Goal: Find contact information: Find contact information

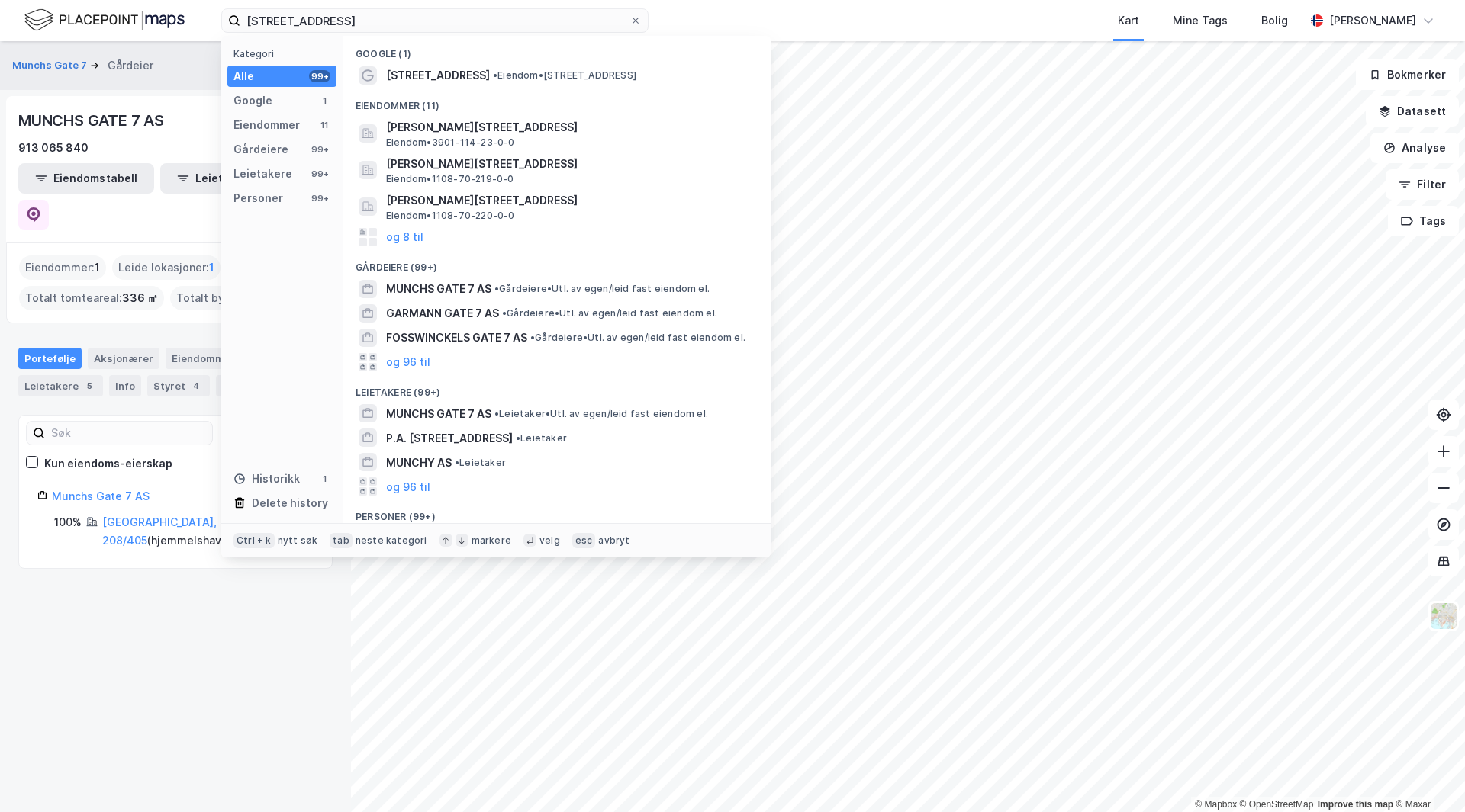
click at [336, 26] on input "[STREET_ADDRESS]" at bounding box center [435, 20] width 389 height 23
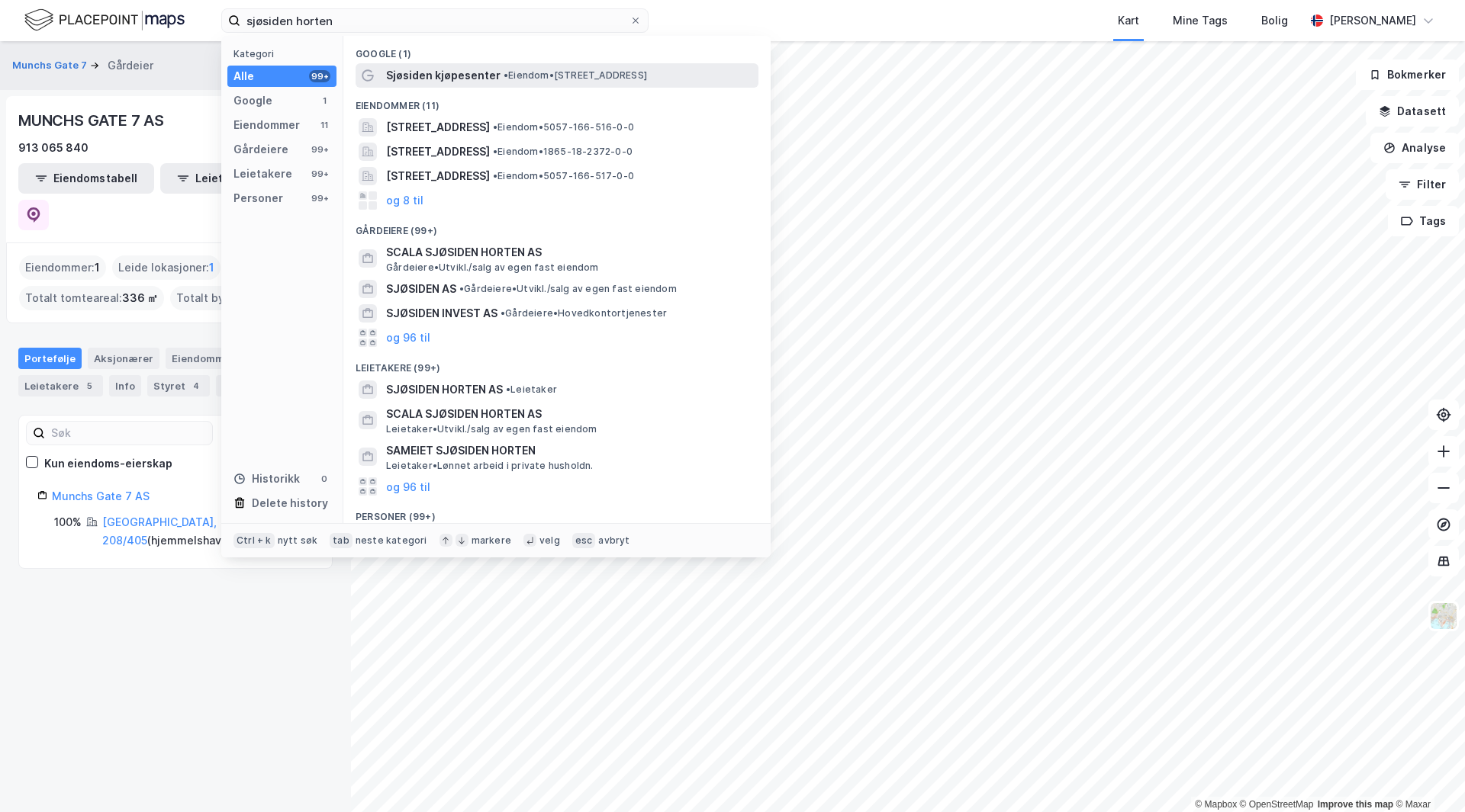
click at [509, 66] on div "Sjøsiden kjøpesenter • Eiendom • [STREET_ADDRESS]" at bounding box center [571, 75] width 369 height 18
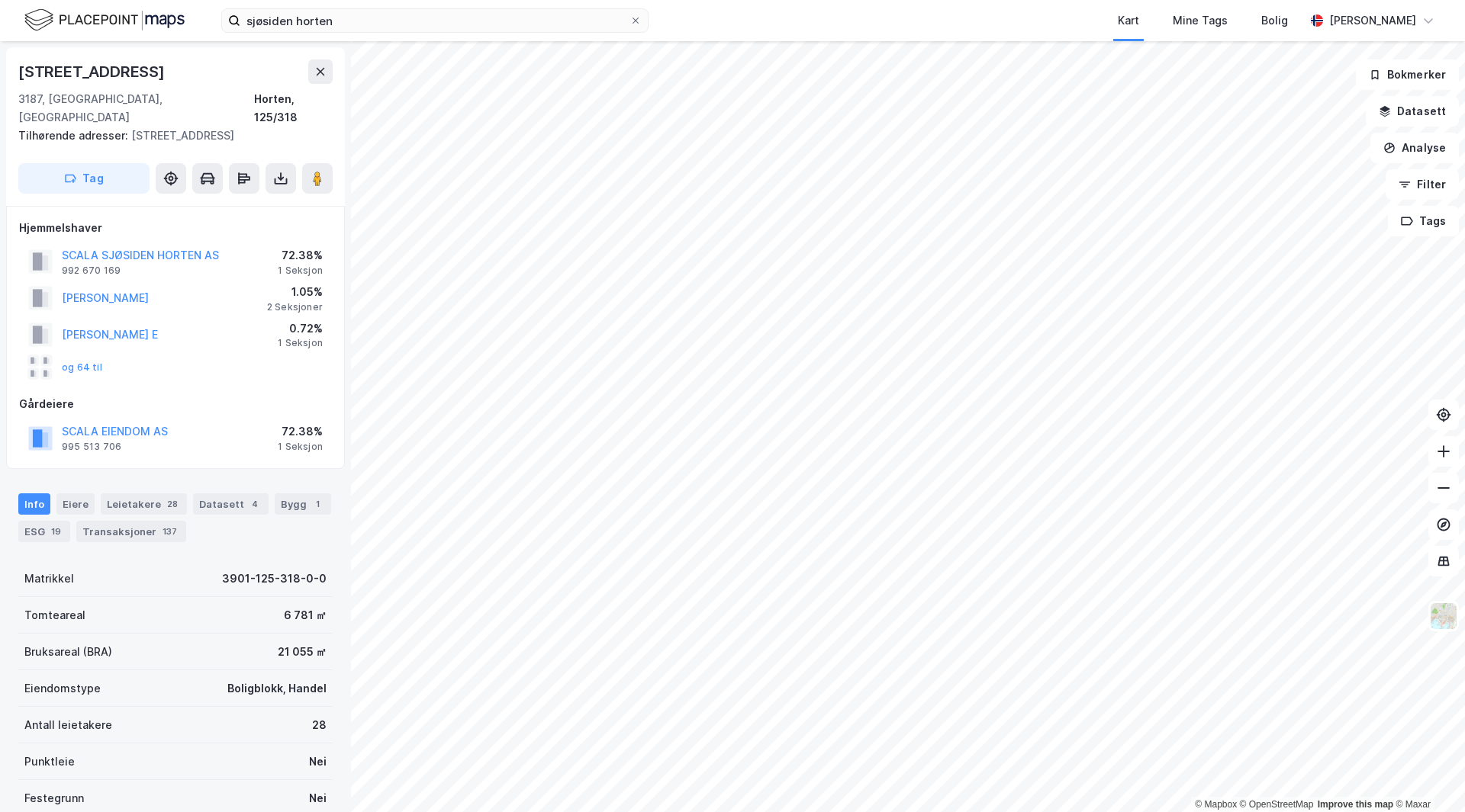
drag, startPoint x: 106, startPoint y: 383, endPoint x: 178, endPoint y: 380, distance: 72.1
click at [178, 395] on div "Gårdeiere" at bounding box center [175, 405] width 313 height 18
click at [0, 0] on button "og 64 til" at bounding box center [0, 0] width 0 height 0
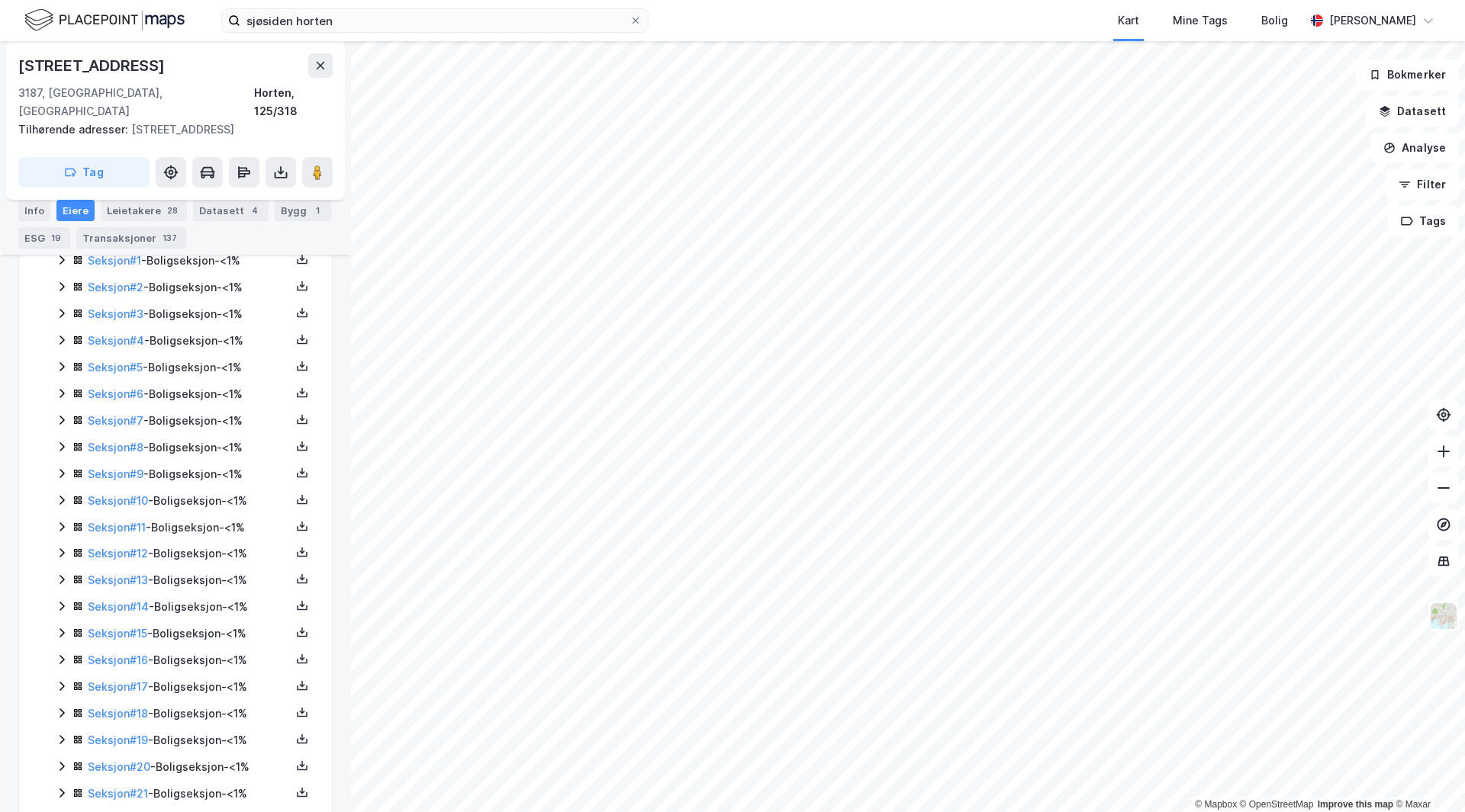
scroll to position [341, 0]
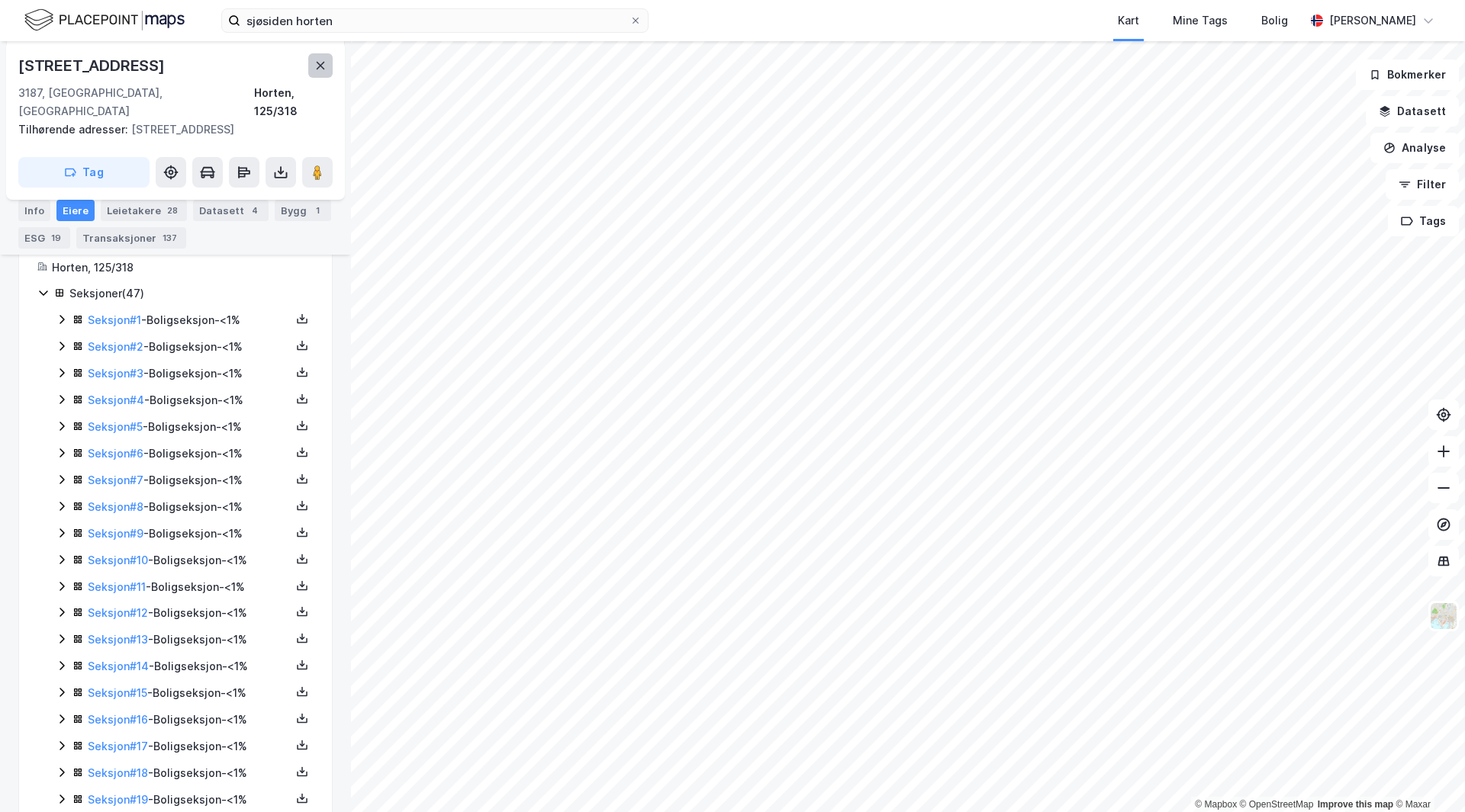
click at [326, 61] on icon at bounding box center [319, 65] width 12 height 12
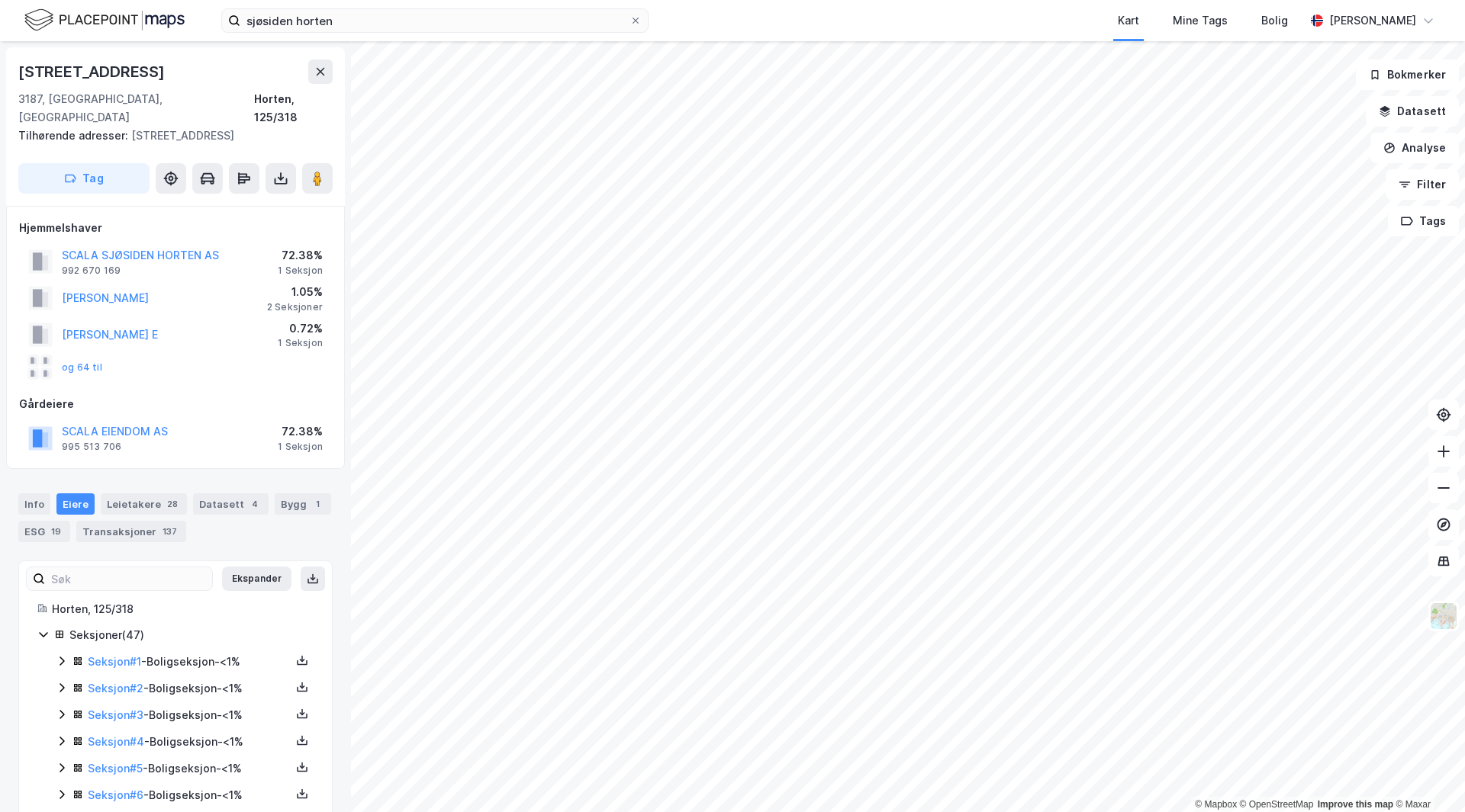
scroll to position [341, 0]
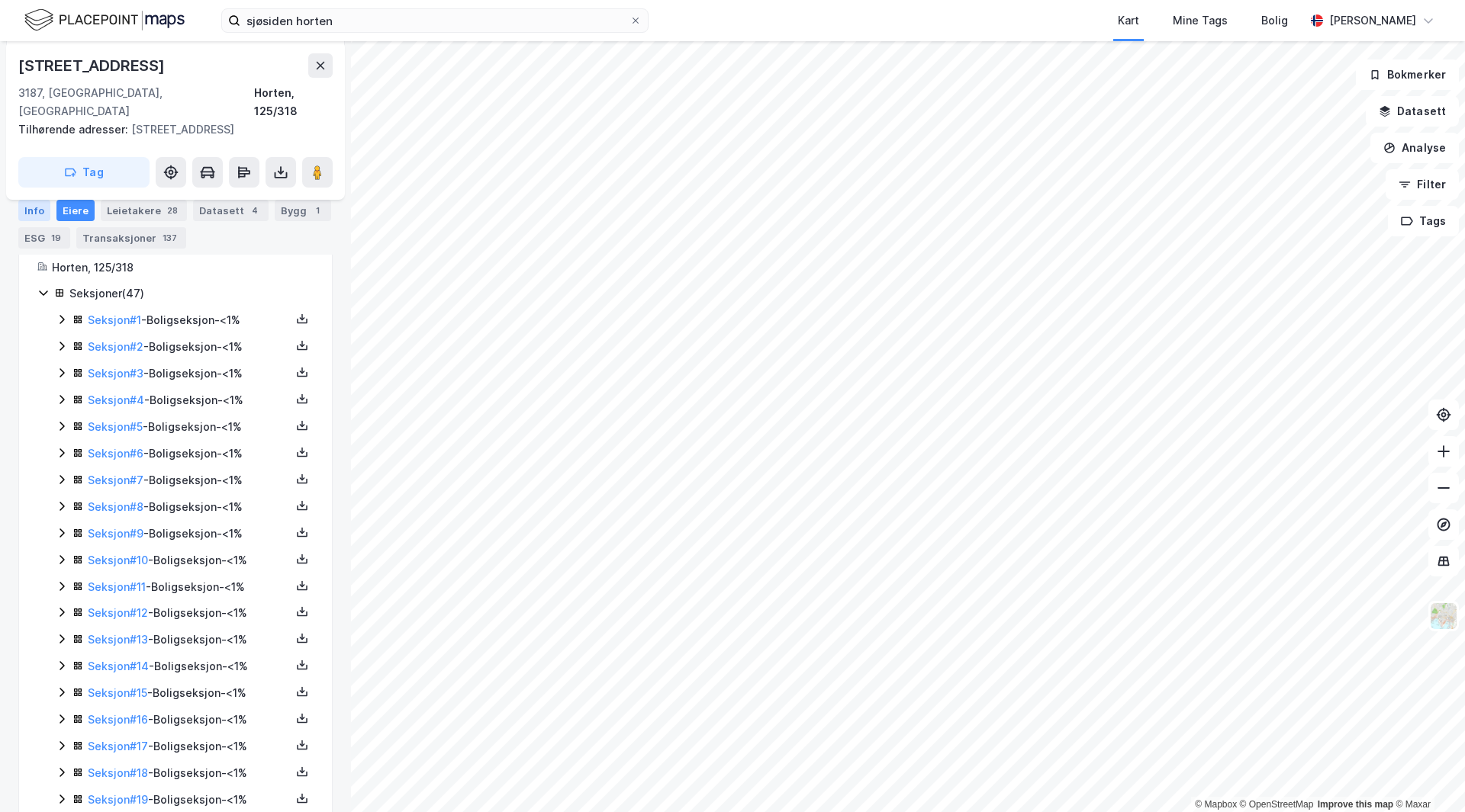
click at [42, 212] on div "Info" at bounding box center [34, 210] width 32 height 21
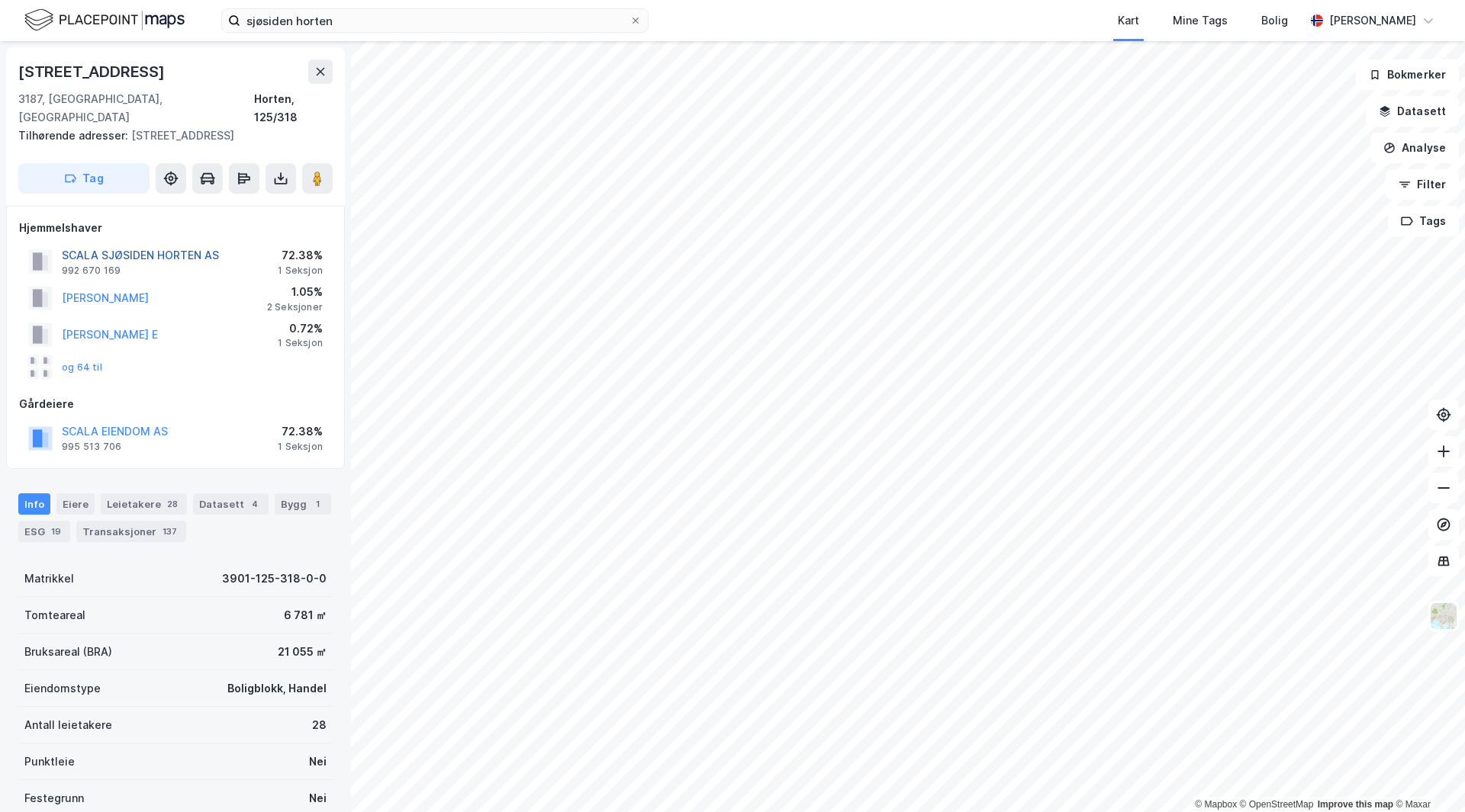
click at [0, 0] on button "SCALA SJØSIDEN HORTEN AS" at bounding box center [0, 0] width 0 height 0
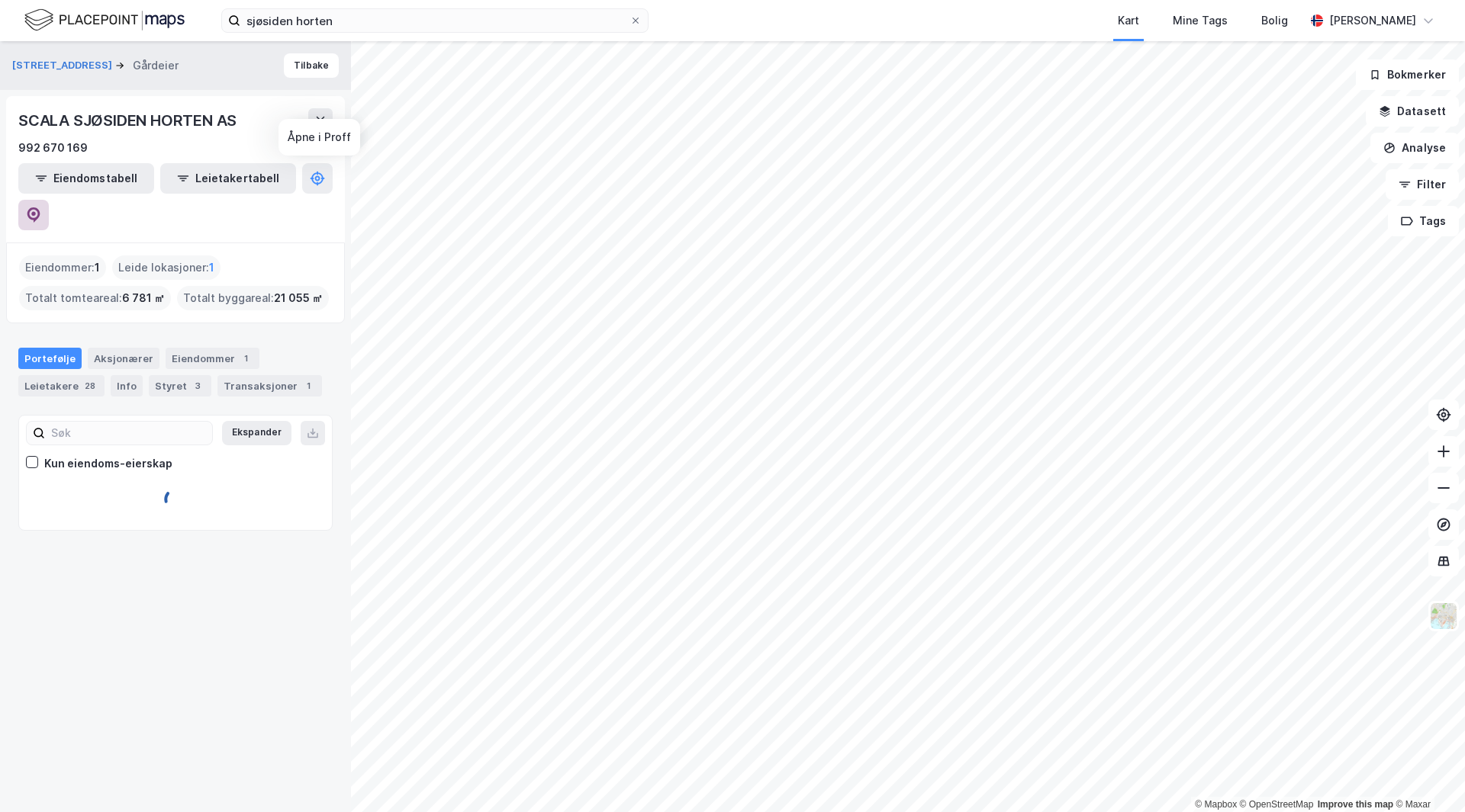
click at [49, 200] on button at bounding box center [33, 215] width 30 height 30
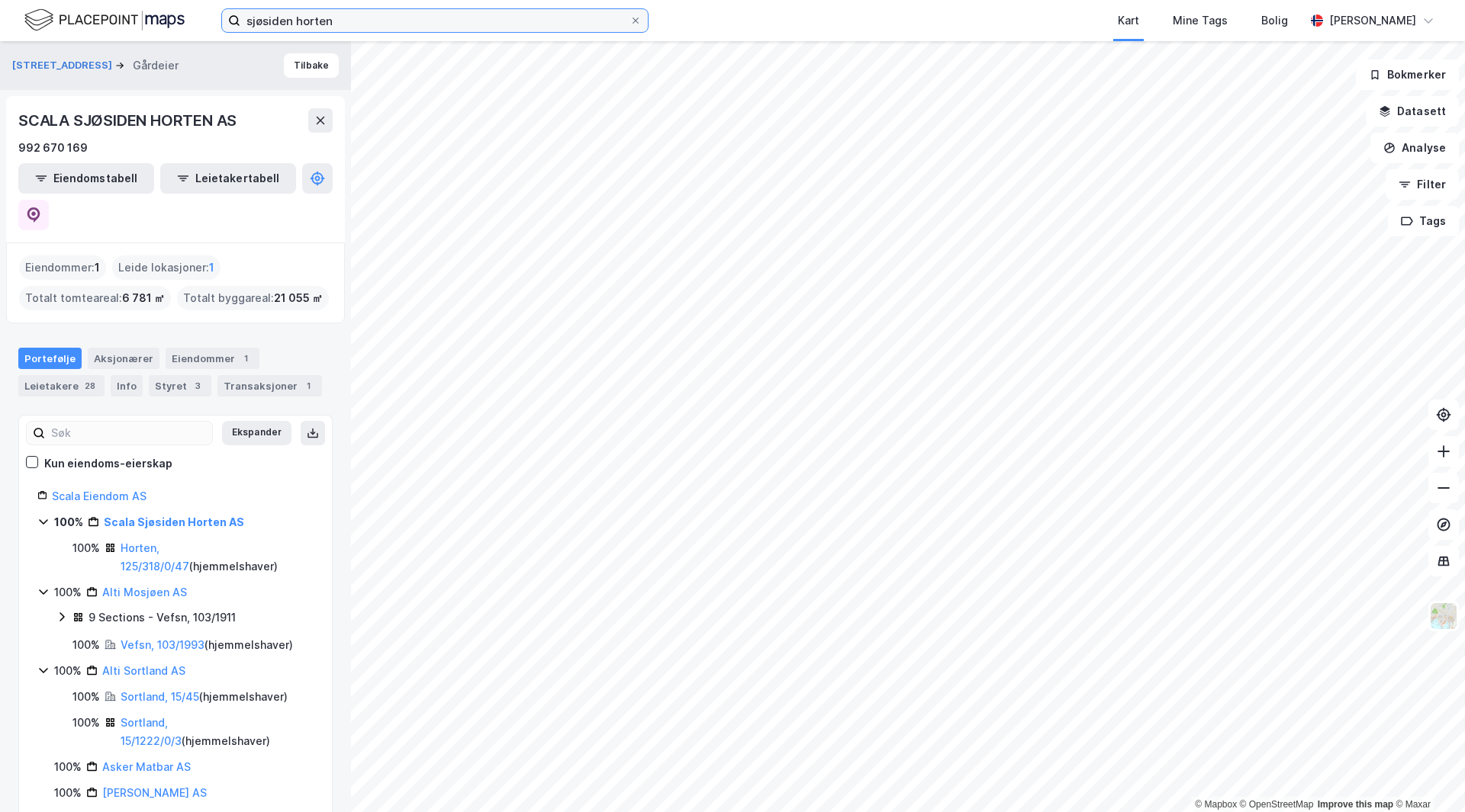
click at [296, 25] on input "sjøsiden horten" at bounding box center [435, 20] width 389 height 23
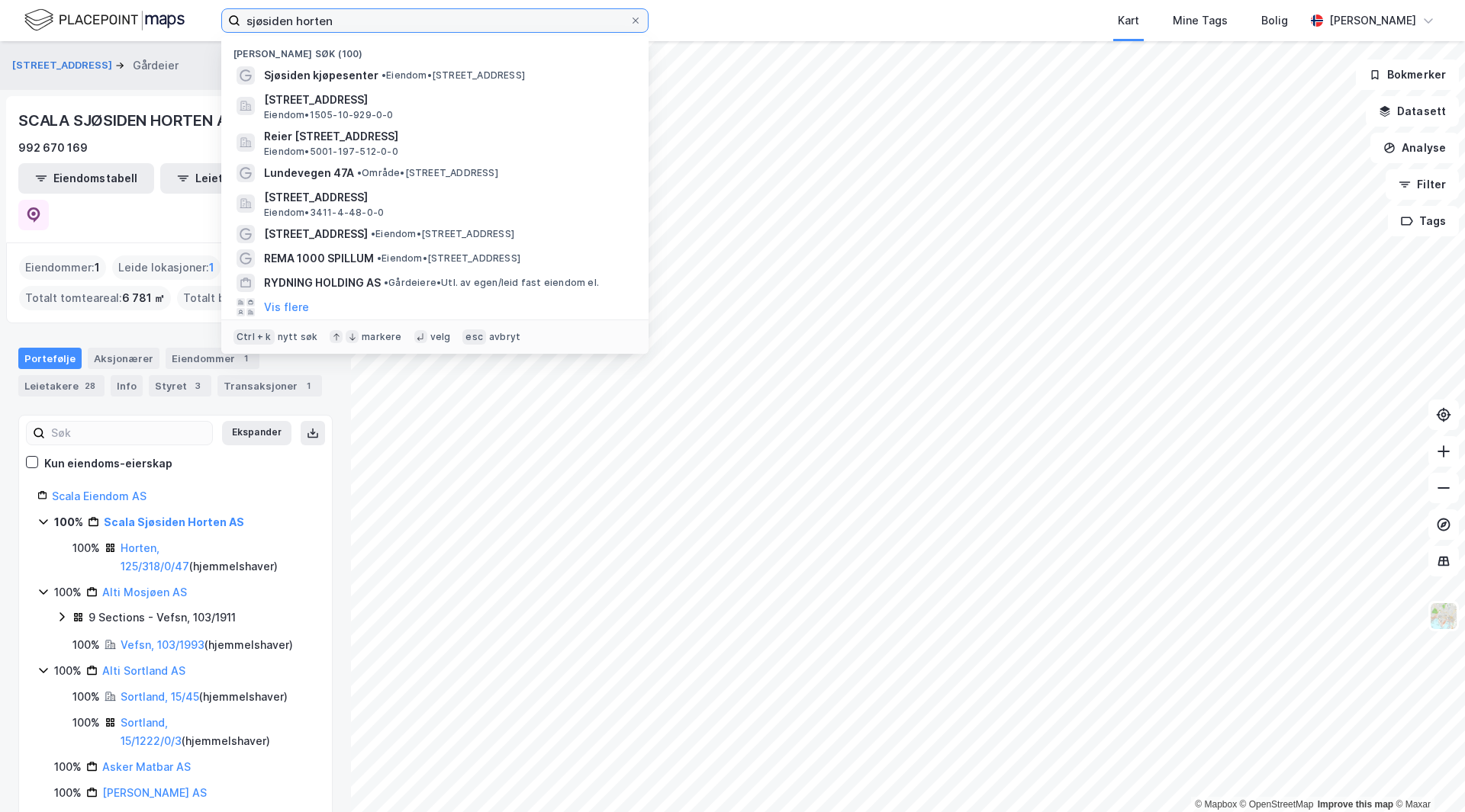
click at [296, 25] on input "sjøsiden horten" at bounding box center [435, 20] width 389 height 23
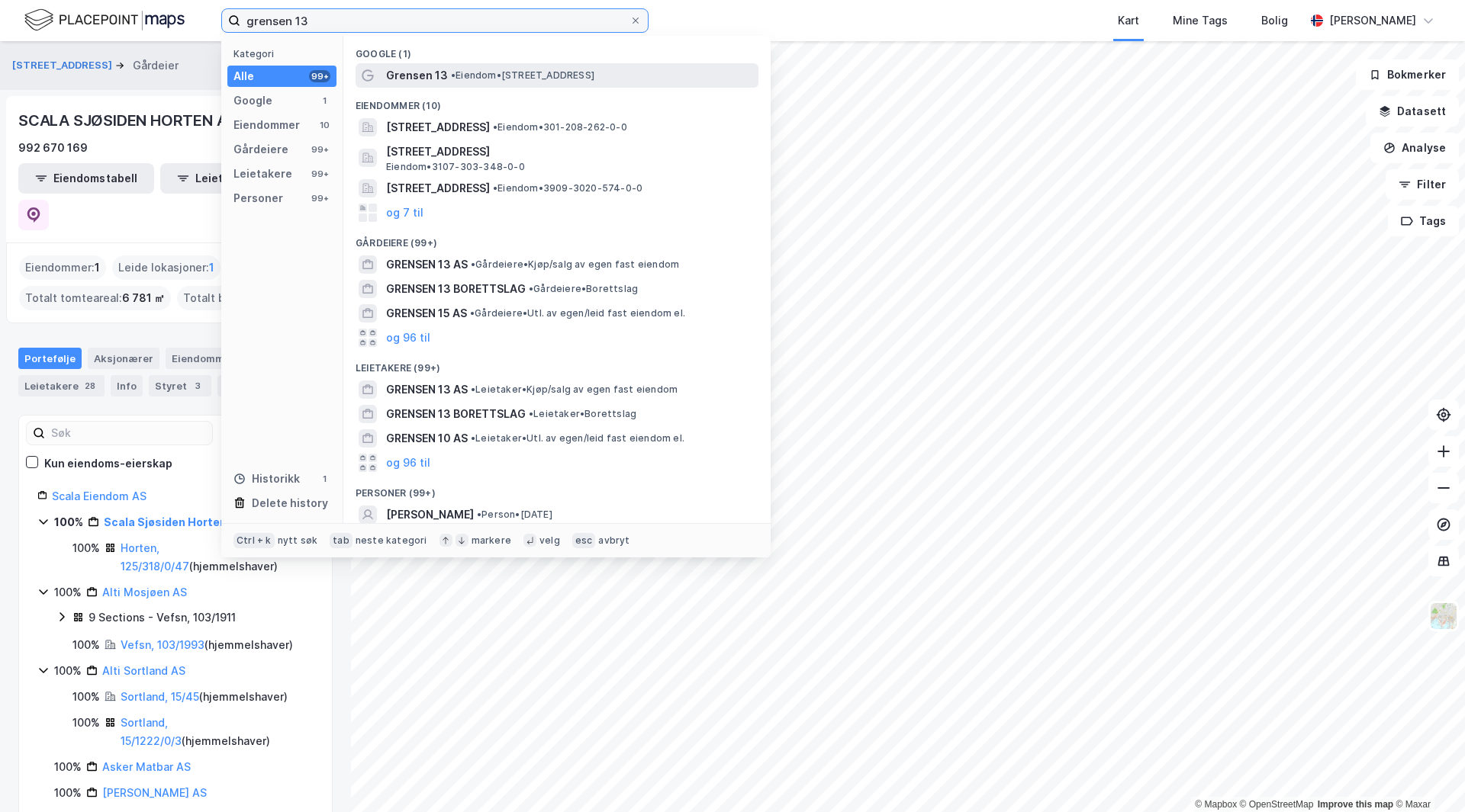
type input "grensen 13"
click at [497, 74] on span "• Eiendom • [STREET_ADDRESS]" at bounding box center [522, 75] width 143 height 12
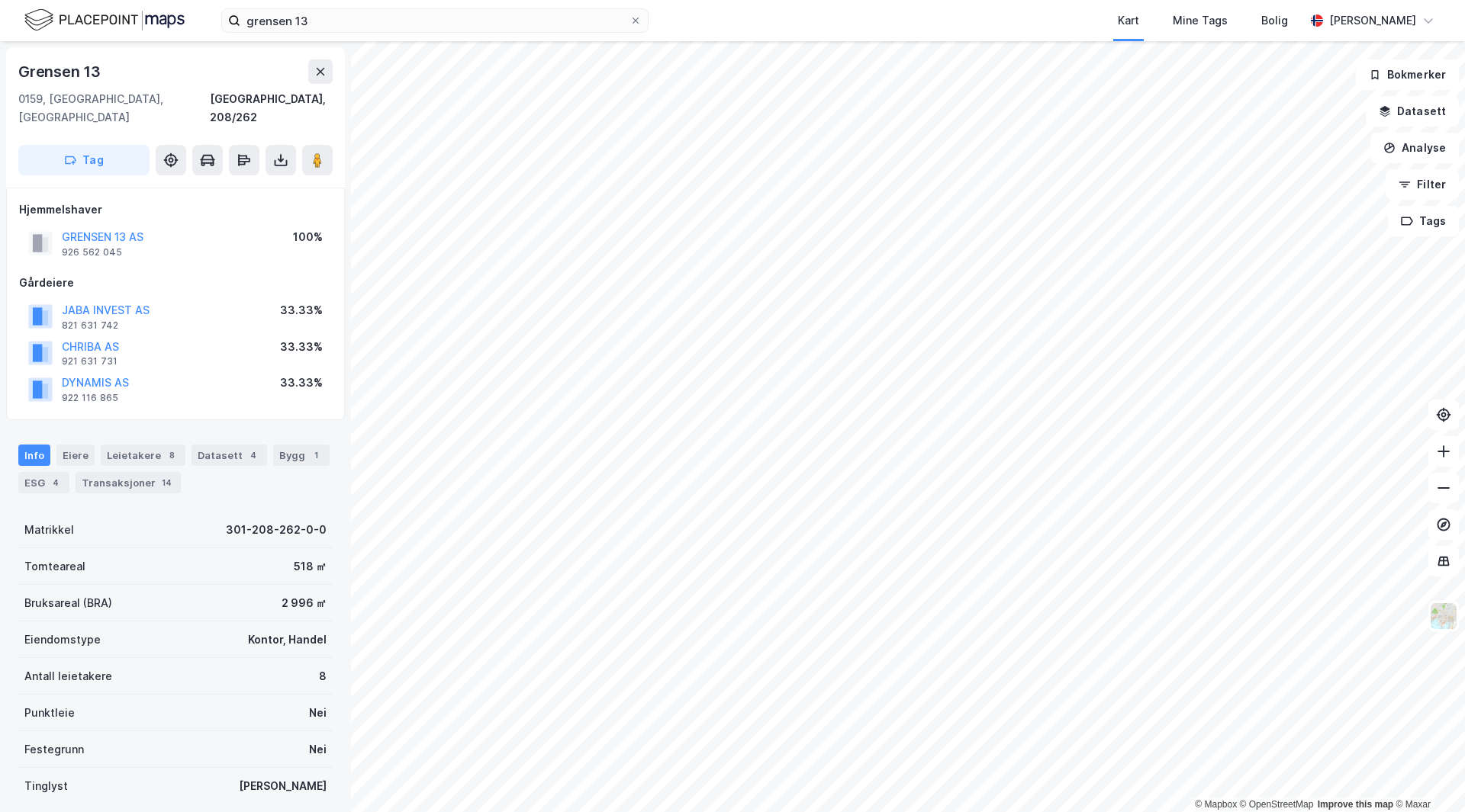
scroll to position [3, 0]
click at [0, 0] on button "GRENSEN 13 AS" at bounding box center [0, 0] width 0 height 0
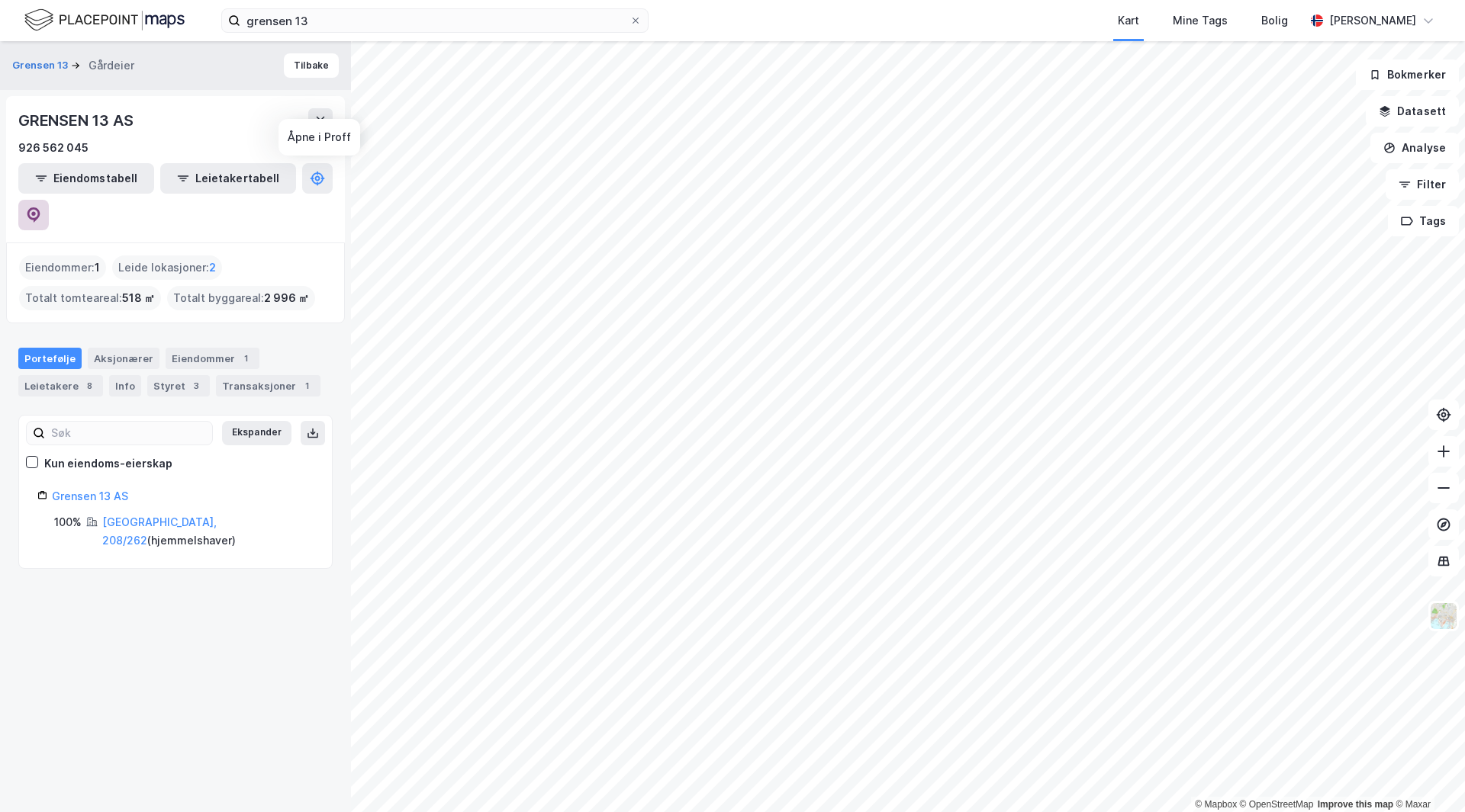
click at [49, 200] on button at bounding box center [33, 215] width 30 height 30
